Goal: Information Seeking & Learning: Learn about a topic

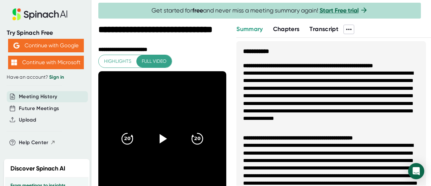
click at [283, 30] on span "Chapters" at bounding box center [286, 28] width 27 height 7
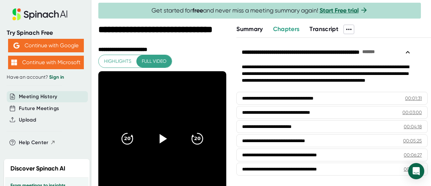
click at [321, 30] on span "Transcript" at bounding box center [324, 28] width 29 height 7
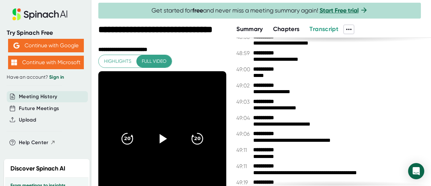
scroll to position [15011, 0]
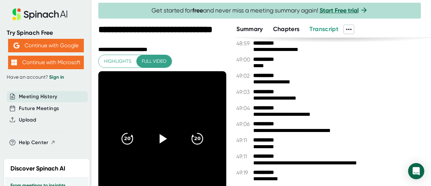
click at [293, 29] on span "Chapters" at bounding box center [286, 28] width 27 height 7
